Goal: Information Seeking & Learning: Learn about a topic

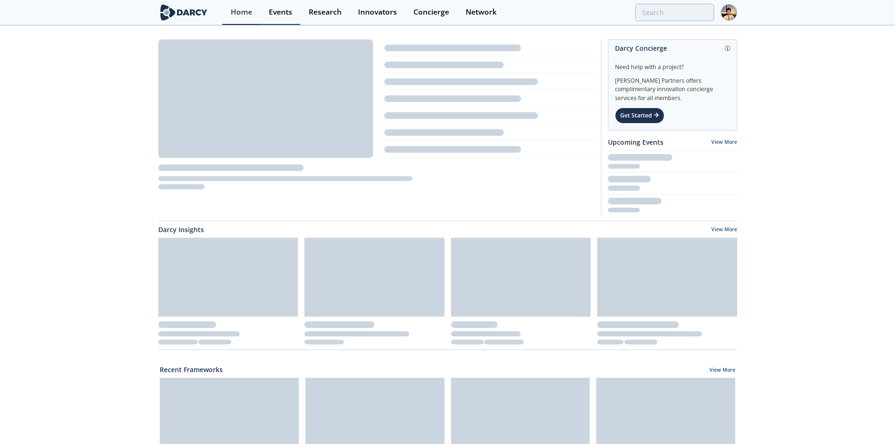
click at [287, 10] on div "Events" at bounding box center [280, 12] width 23 height 8
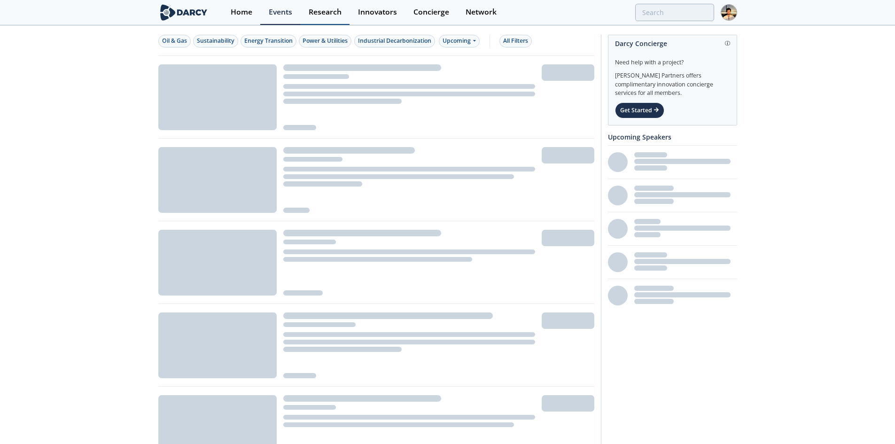
click at [341, 14] on link "Research" at bounding box center [324, 12] width 49 height 25
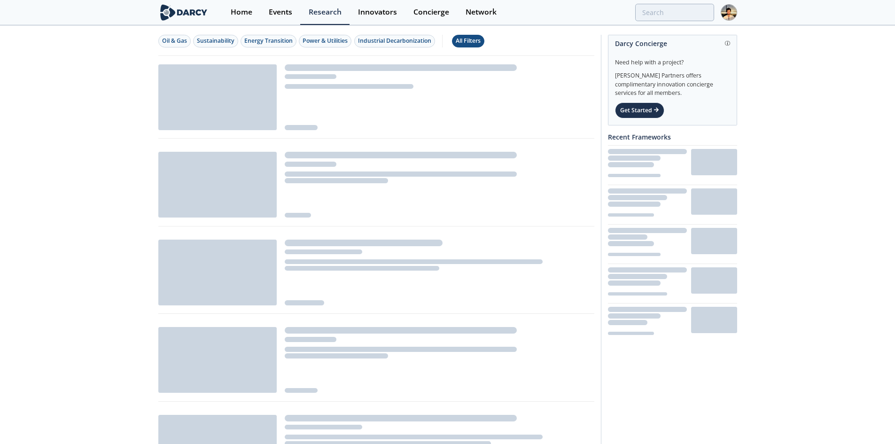
click at [465, 39] on div "All Filters" at bounding box center [468, 41] width 25 height 8
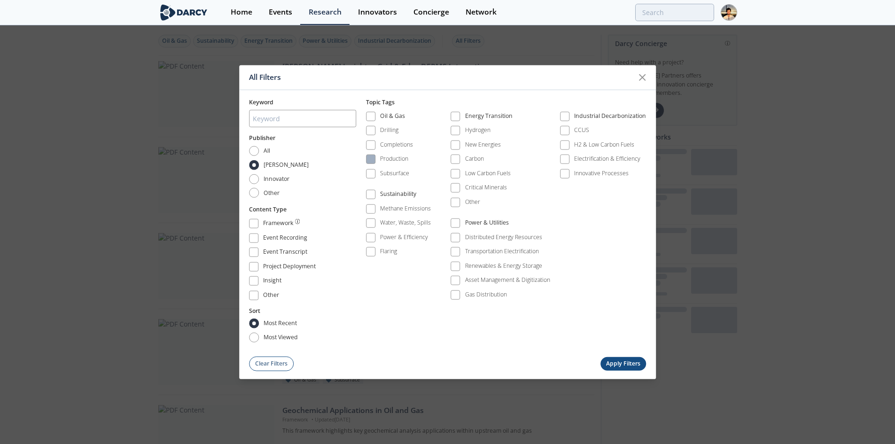
click at [386, 161] on div "Production" at bounding box center [394, 159] width 28 height 8
click at [612, 361] on button "Apply Filters" at bounding box center [623, 364] width 46 height 14
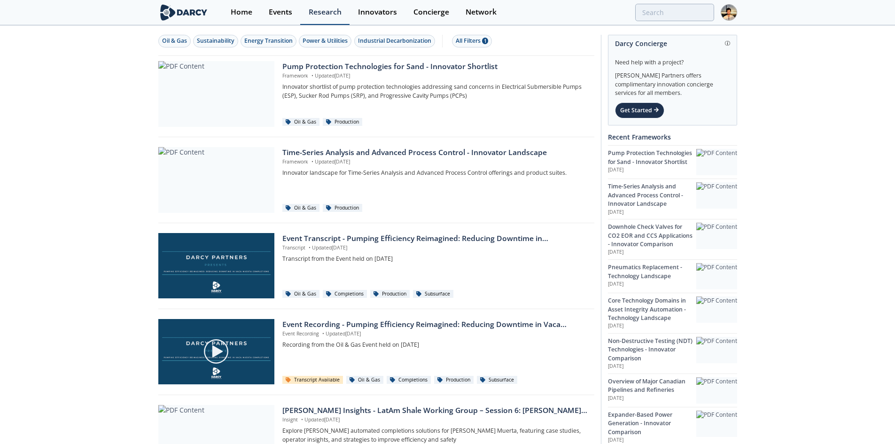
click at [325, 16] on div "Research" at bounding box center [325, 12] width 33 height 8
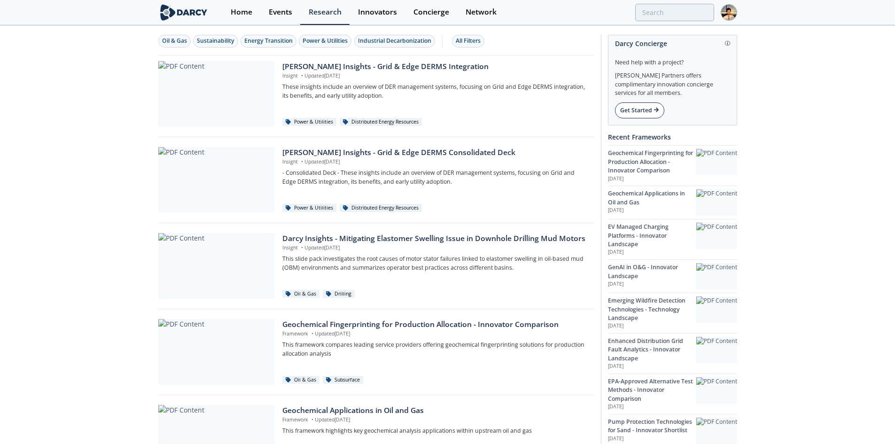
click at [657, 108] on icon at bounding box center [656, 110] width 5 height 6
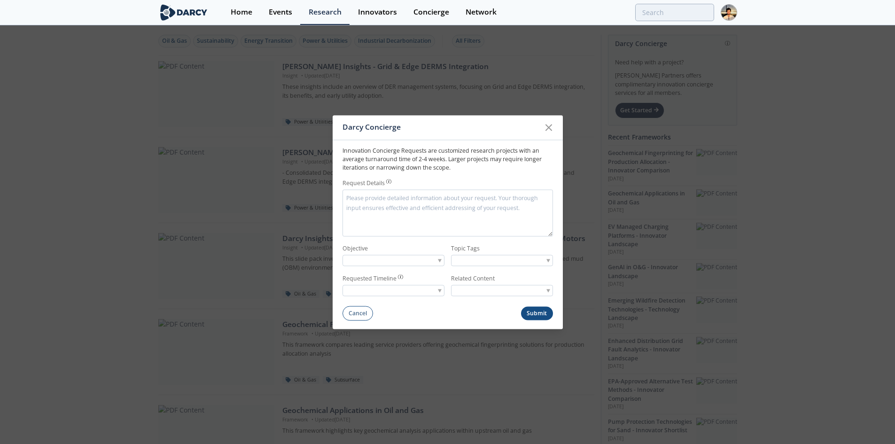
click at [500, 165] on p "Innovation Concierge Requests are customized research projects with an average …" at bounding box center [447, 160] width 210 height 26
drag, startPoint x: 342, startPoint y: 161, endPoint x: 443, endPoint y: 158, distance: 101.5
click at [443, 158] on p "Innovation Concierge Requests are customized research projects with an average …" at bounding box center [447, 160] width 210 height 26
copy p "average turnaround time of 2-4 weeks"
click at [552, 128] on icon at bounding box center [548, 127] width 11 height 11
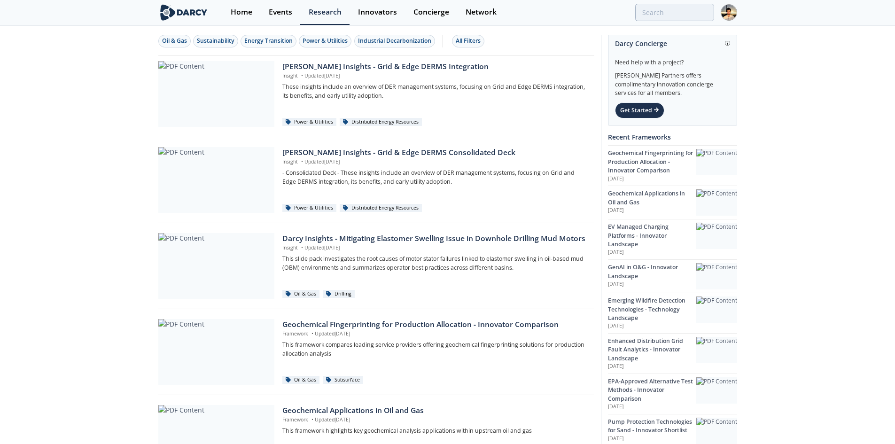
click at [726, 11] on img at bounding box center [729, 12] width 16 height 16
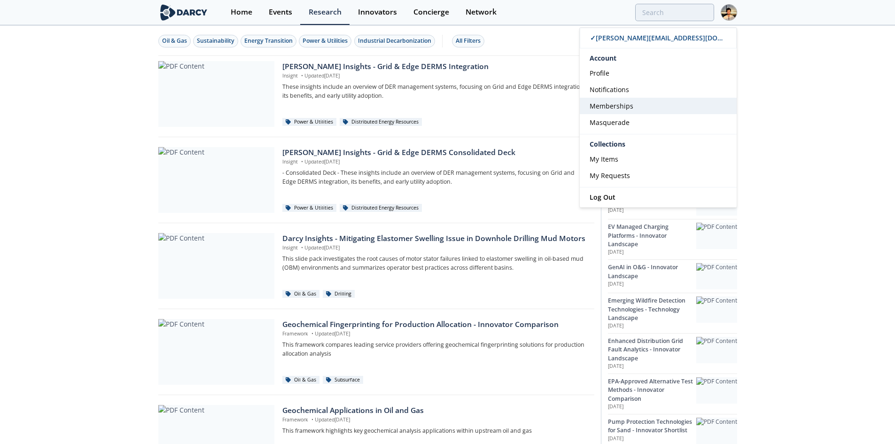
click at [674, 112] on link "Memberships" at bounding box center [658, 106] width 157 height 16
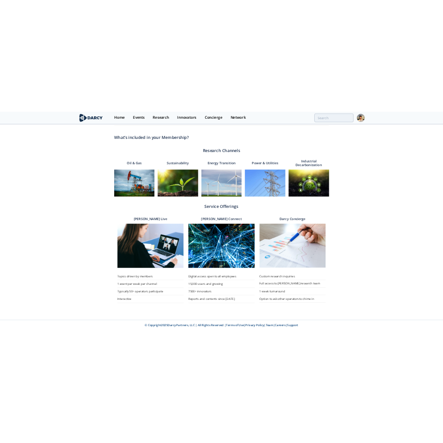
scroll to position [255, 0]
